Goal: Check status

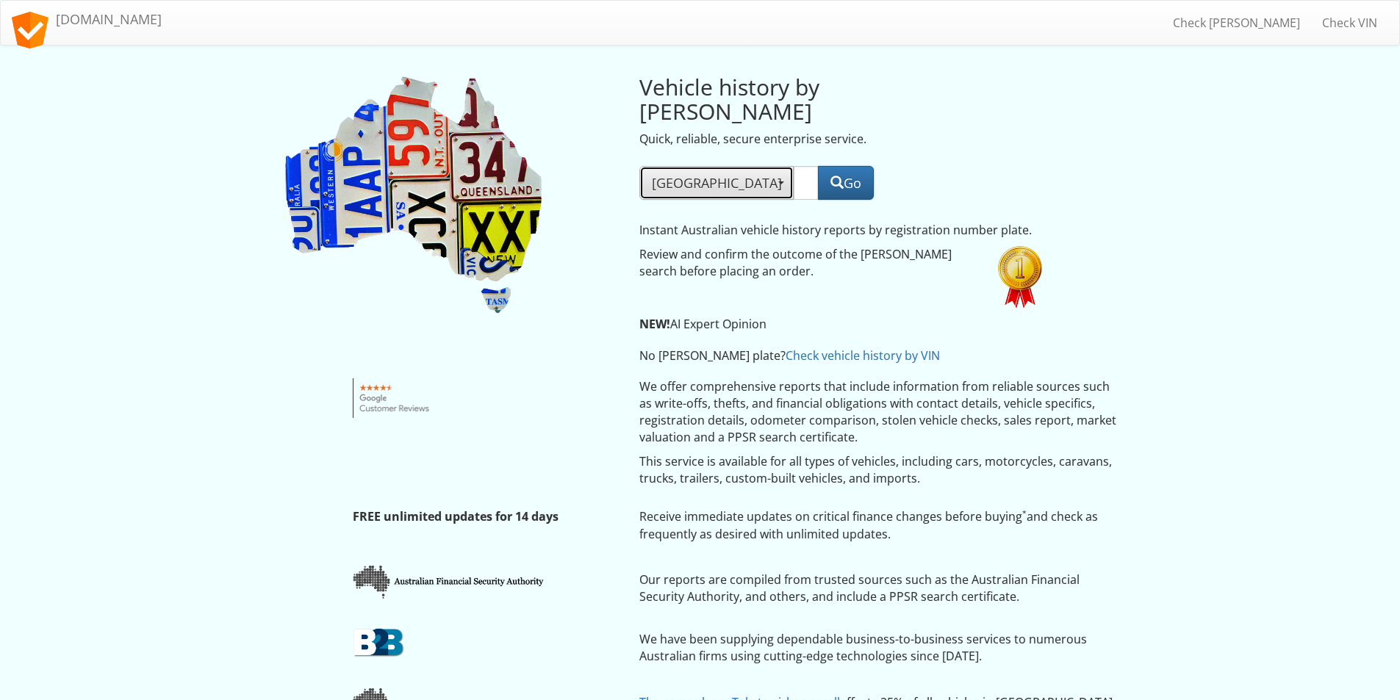
click at [778, 182] on span "button" at bounding box center [781, 183] width 6 height 3
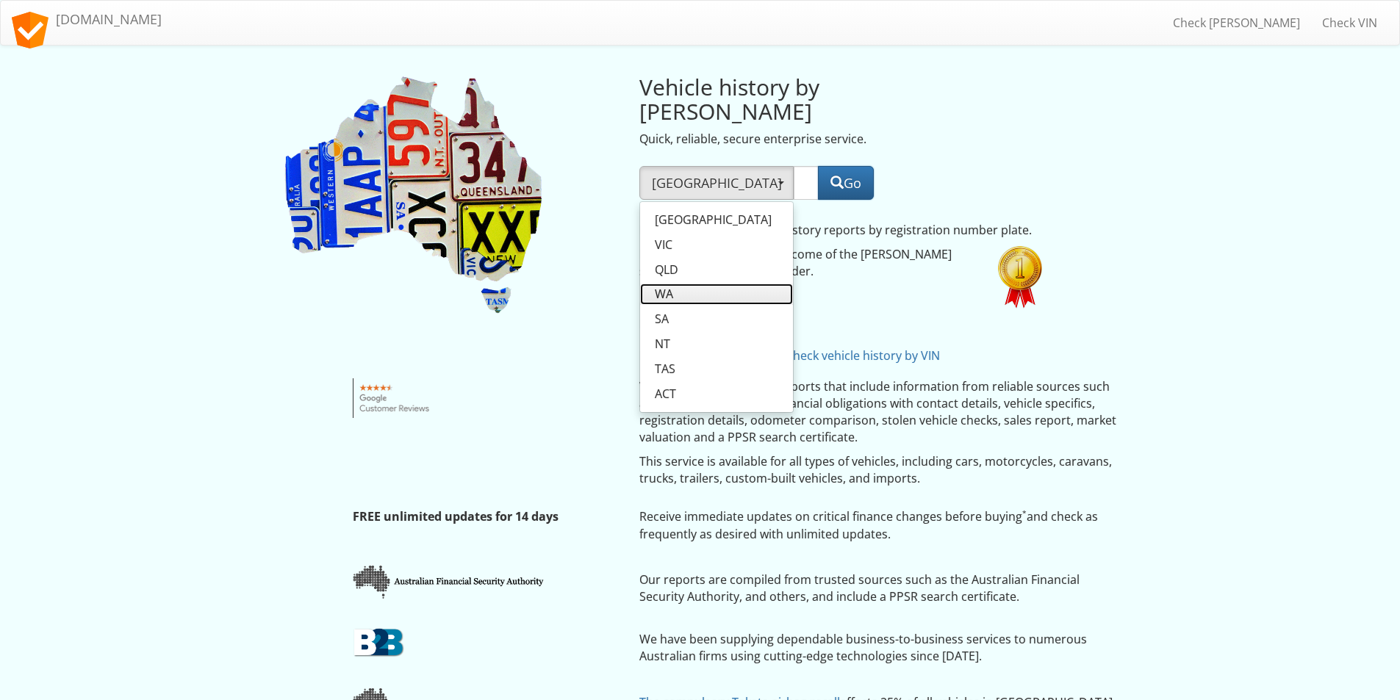
click at [670, 286] on span "WA" at bounding box center [664, 294] width 18 height 17
select select "WA"
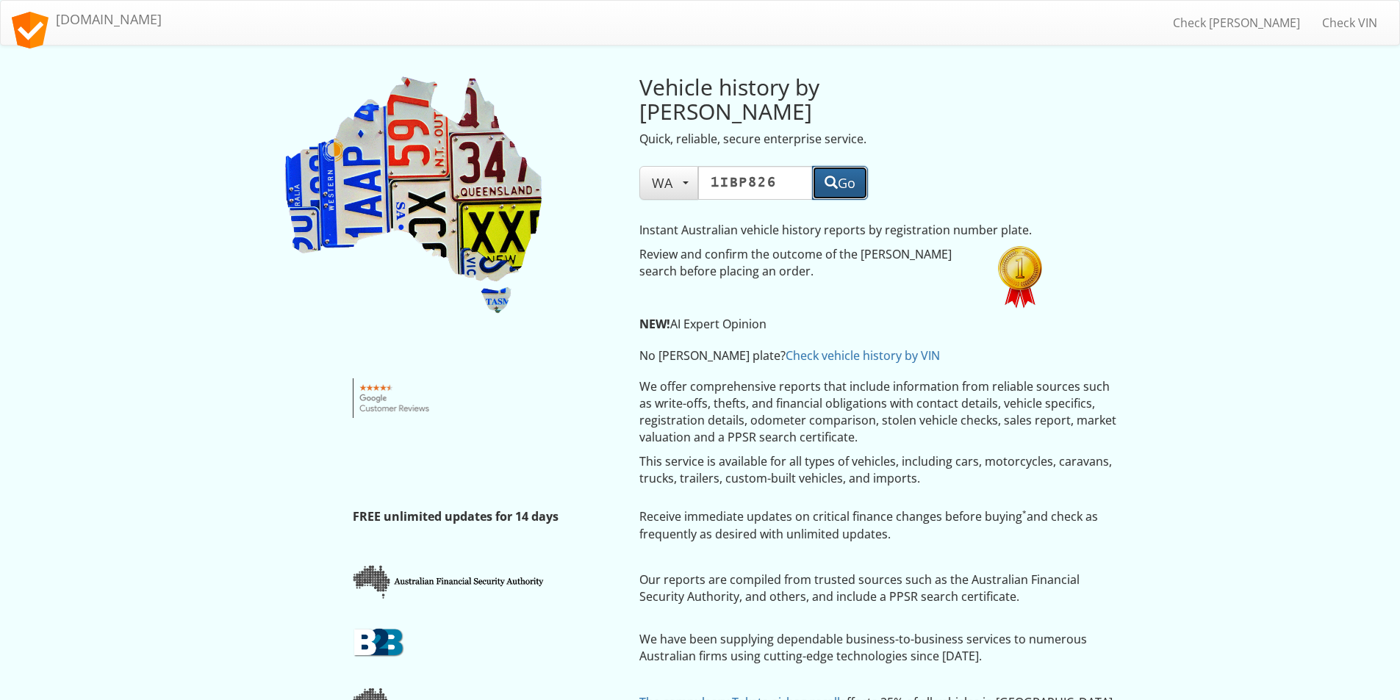
click at [838, 166] on button "Go" at bounding box center [840, 183] width 56 height 34
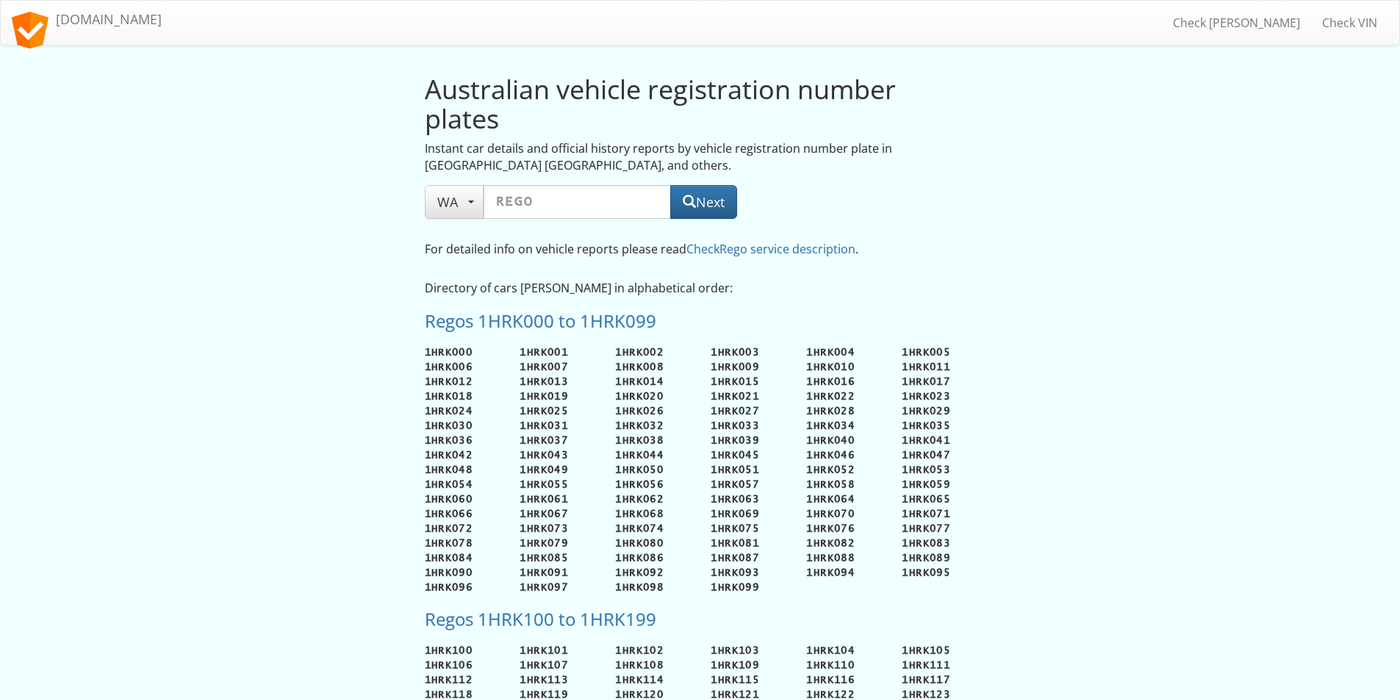
click at [541, 209] on input "text" at bounding box center [577, 202] width 187 height 34
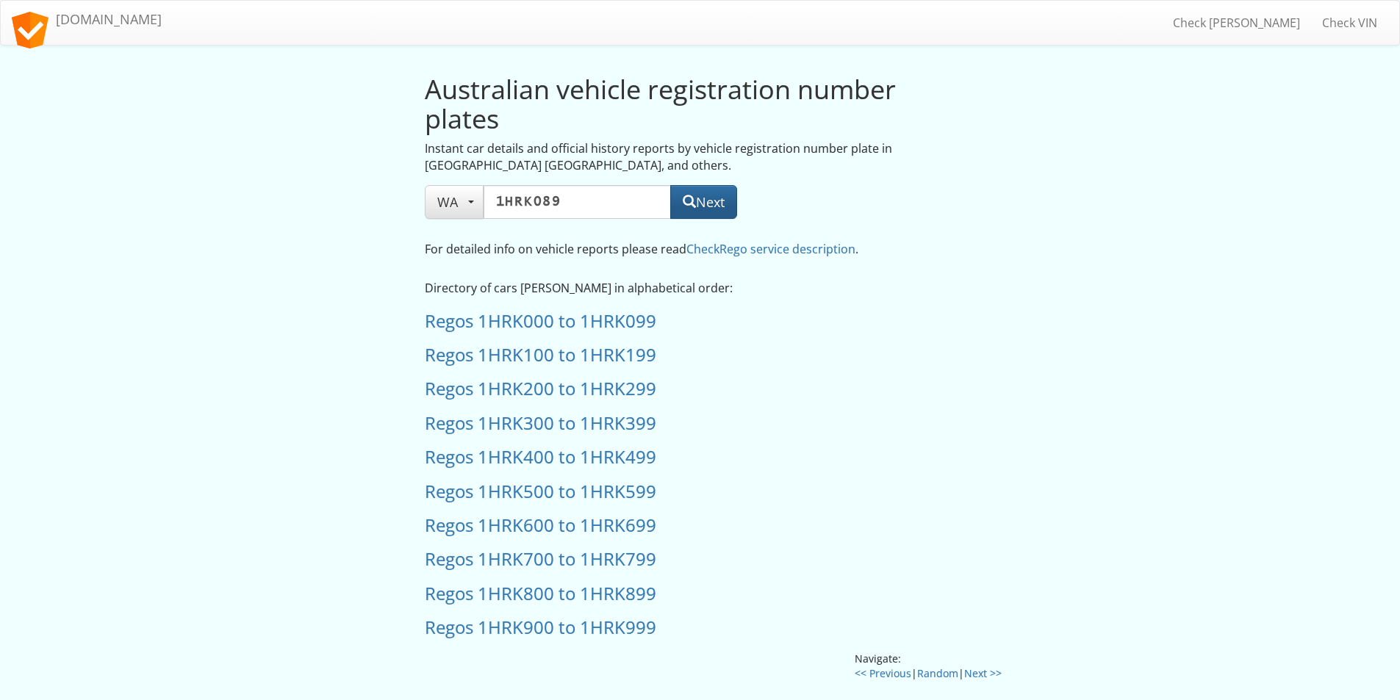
type input "1HRK089"
click at [703, 202] on button "Next" at bounding box center [703, 202] width 67 height 34
